Goal: Task Accomplishment & Management: Use online tool/utility

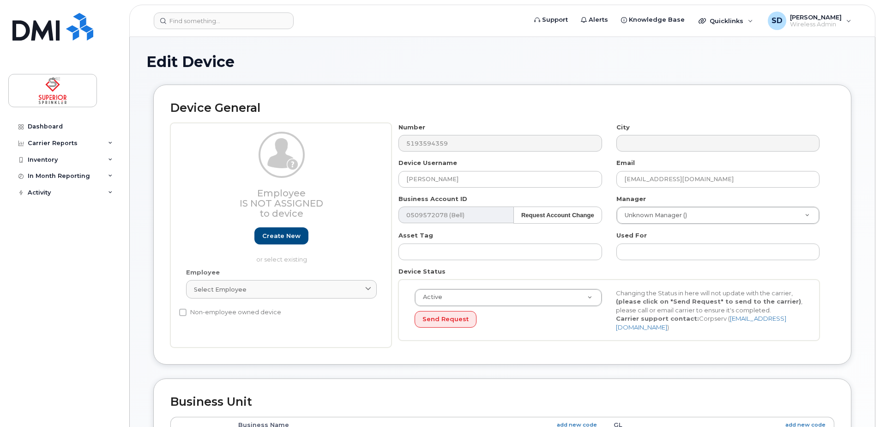
select select "33437834"
select select "33951708"
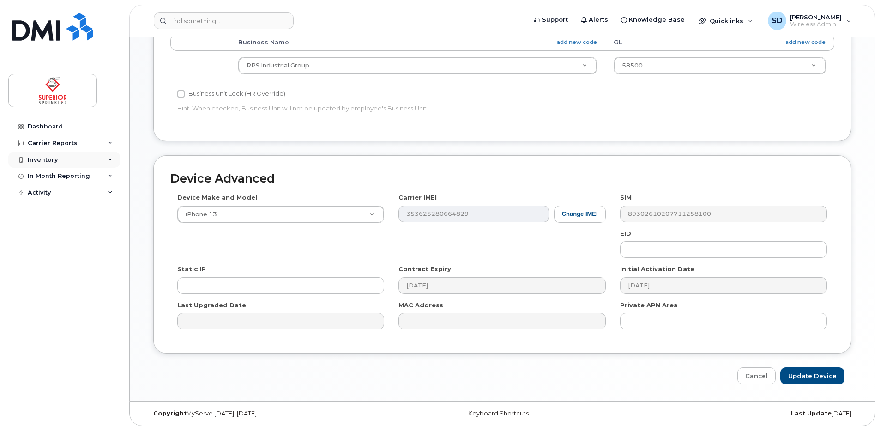
click at [72, 165] on div "Inventory" at bounding box center [64, 159] width 112 height 17
click at [79, 174] on div "Mobility Devices" at bounding box center [58, 176] width 52 height 8
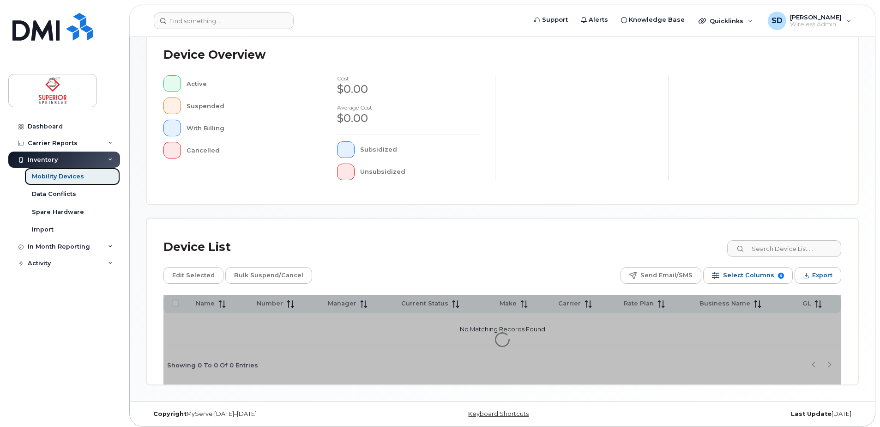
scroll to position [208, 0]
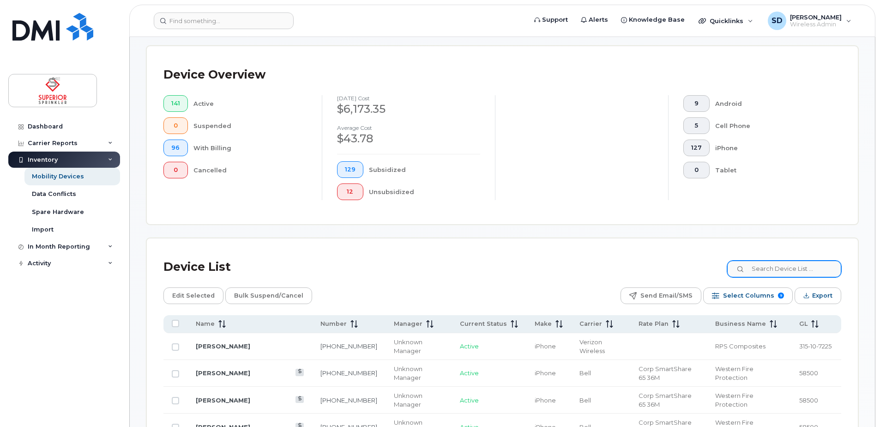
click at [785, 269] on input "s" at bounding box center [783, 268] width 115 height 17
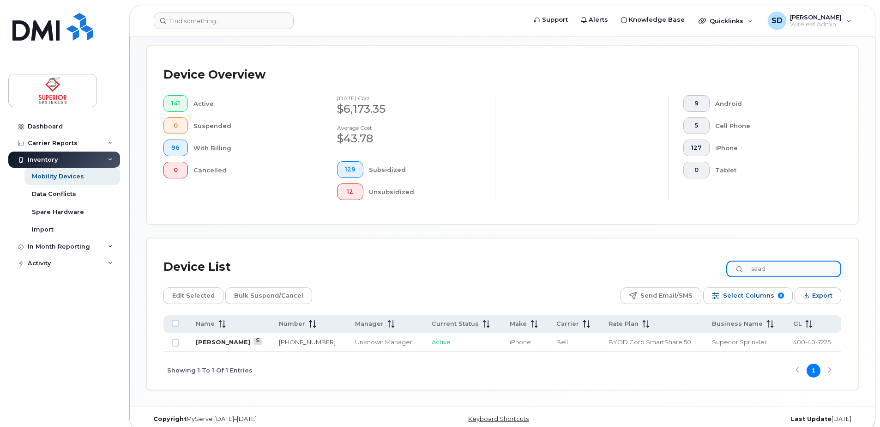
type input "saad"
click at [228, 342] on link "[PERSON_NAME]" at bounding box center [223, 341] width 54 height 7
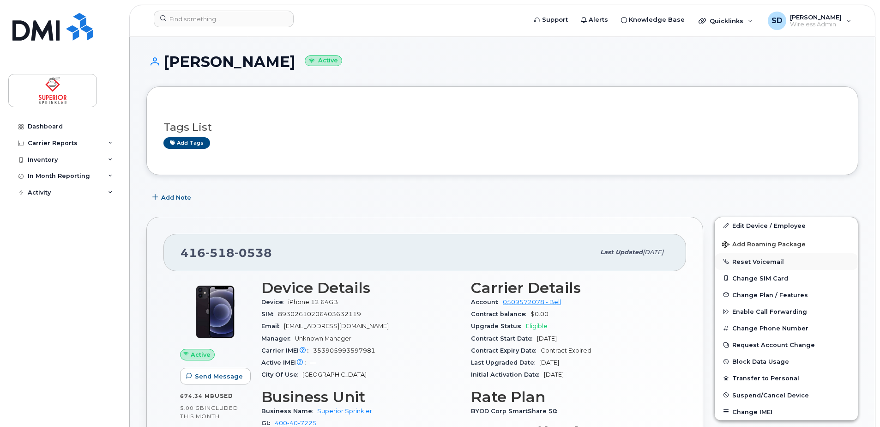
click at [762, 262] on button "Reset Voicemail" at bounding box center [786, 261] width 143 height 17
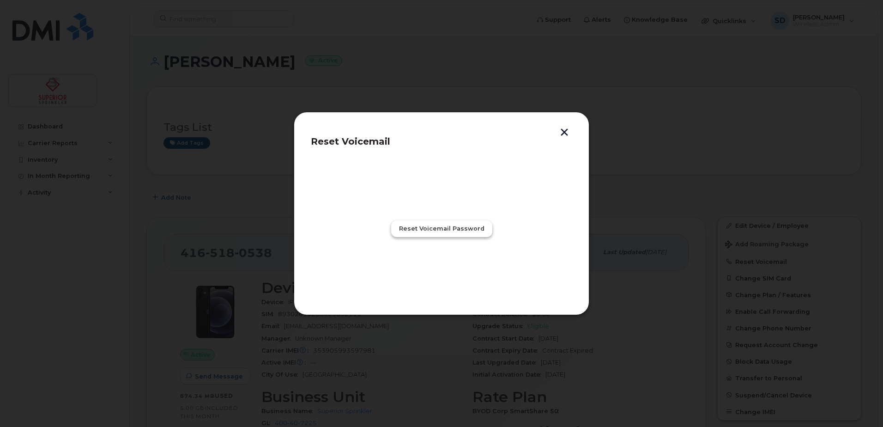
click at [456, 226] on span "Reset Voicemail Password" at bounding box center [441, 228] width 85 height 9
click at [437, 268] on span "Close" at bounding box center [441, 269] width 18 height 9
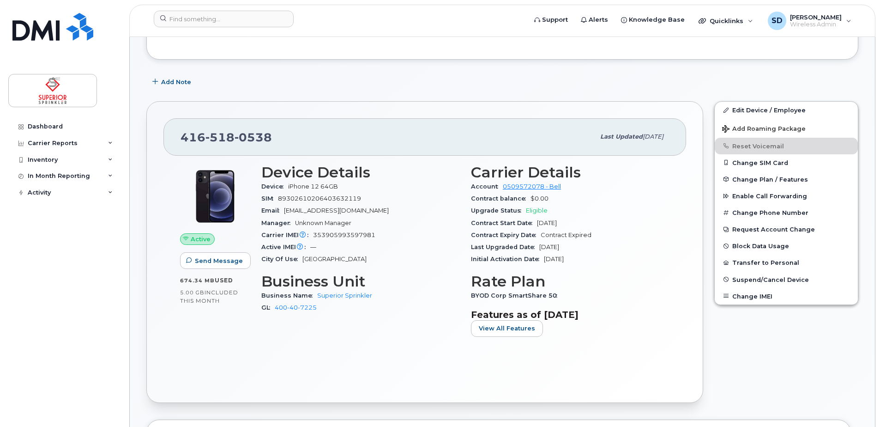
scroll to position [145, 0]
